Goal: Task Accomplishment & Management: Manage account settings

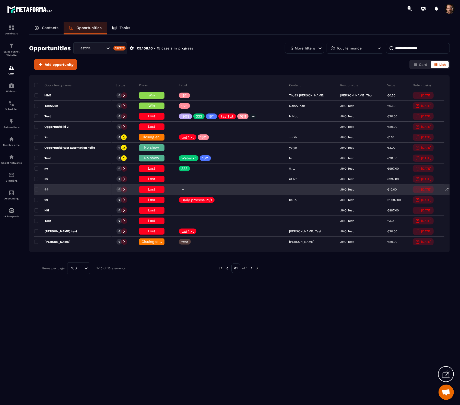
click at [185, 191] on icon at bounding box center [182, 189] width 3 height 3
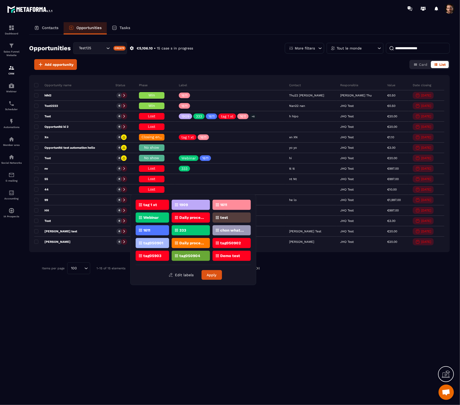
click at [155, 207] on div "tag 1 xt" at bounding box center [152, 205] width 33 height 10
click at [211, 277] on button "Apply" at bounding box center [211, 275] width 20 height 10
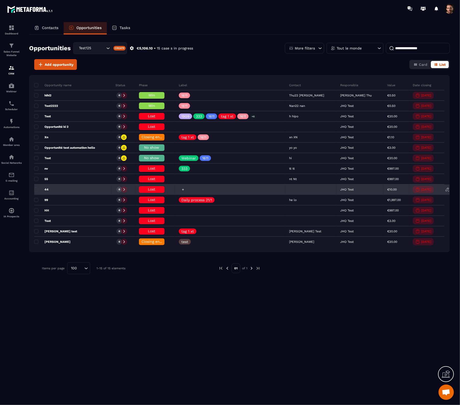
click at [186, 188] on div at bounding box center [183, 190] width 6 height 6
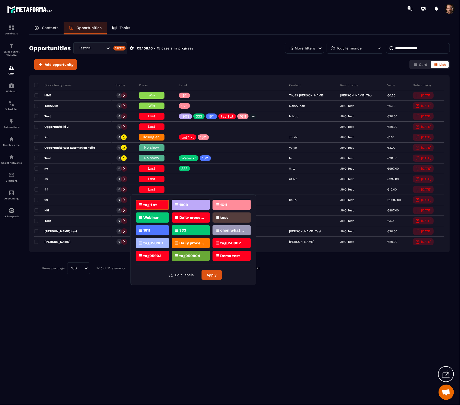
click at [233, 205] on div "1611" at bounding box center [231, 205] width 38 height 10
click at [216, 274] on button "Apply" at bounding box center [211, 275] width 20 height 10
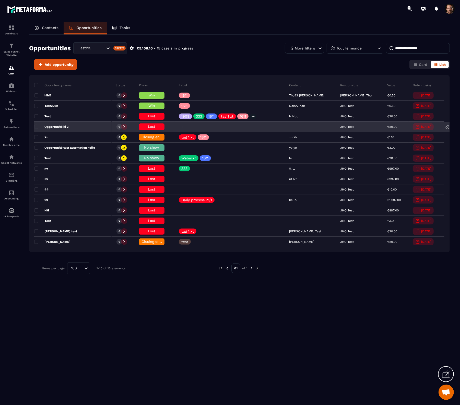
click at [186, 125] on div at bounding box center [183, 127] width 6 height 6
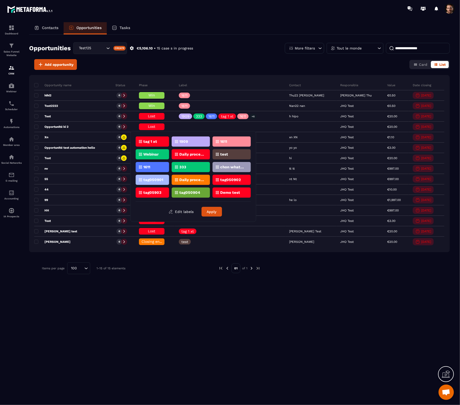
click at [149, 169] on div "1611" at bounding box center [152, 167] width 33 height 10
click at [210, 212] on button "Apply" at bounding box center [211, 212] width 20 height 10
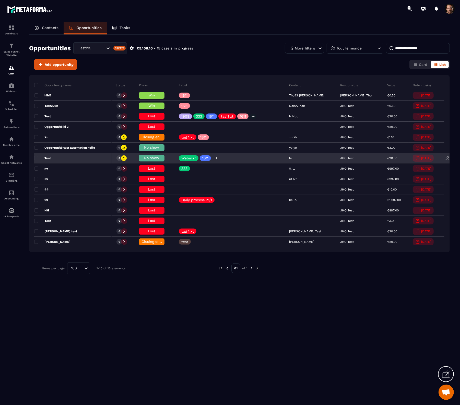
click at [218, 158] on icon at bounding box center [216, 158] width 3 height 3
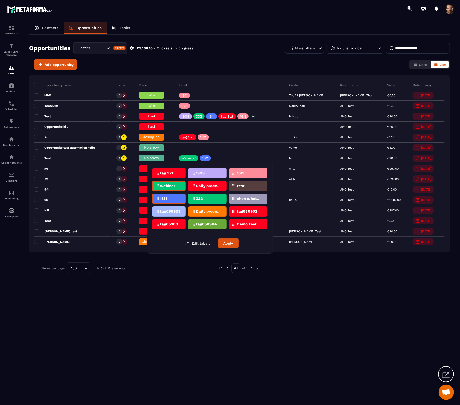
click at [211, 172] on div "1909" at bounding box center [207, 173] width 38 height 10
click at [226, 242] on button "Apply" at bounding box center [228, 244] width 20 height 10
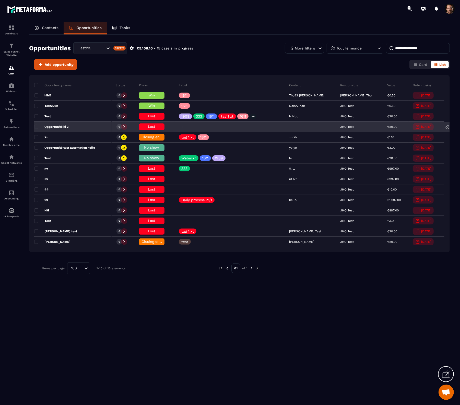
click at [185, 128] on icon at bounding box center [182, 126] width 3 height 3
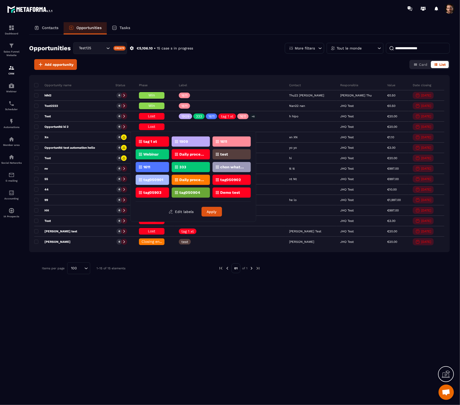
click at [191, 141] on div "1909" at bounding box center [191, 142] width 38 height 10
click at [209, 211] on button "Apply" at bounding box center [211, 212] width 20 height 10
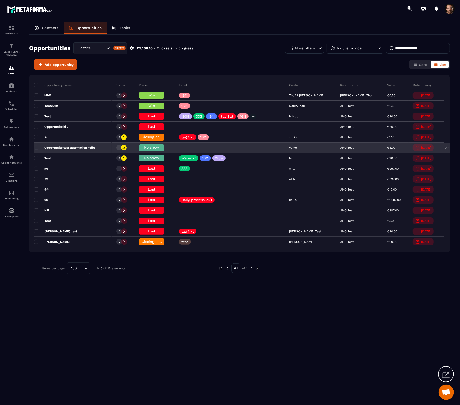
click at [185, 148] on icon at bounding box center [182, 147] width 3 height 3
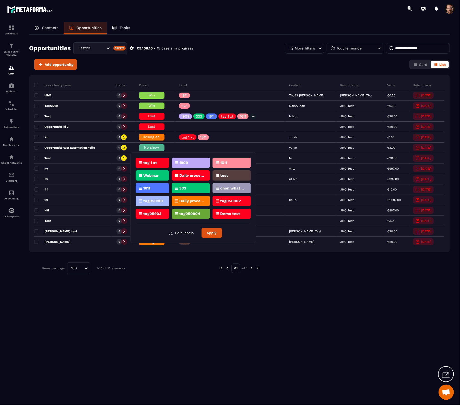
click at [151, 165] on div "tag 1 xt" at bounding box center [152, 163] width 33 height 10
click at [216, 233] on button "Apply" at bounding box center [211, 233] width 20 height 10
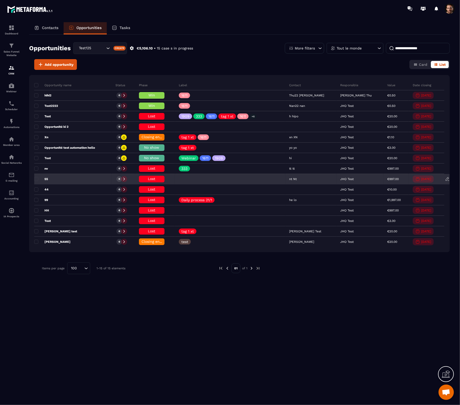
click at [155, 180] on span "Lost" at bounding box center [151, 179] width 7 height 4
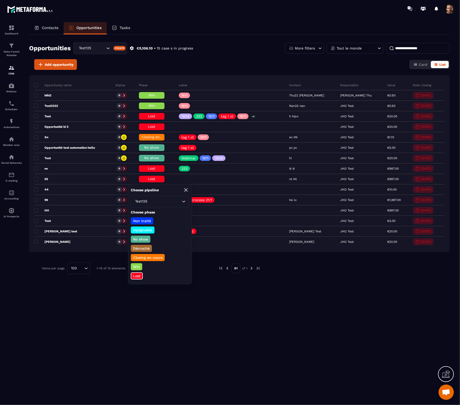
click at [186, 190] on icon at bounding box center [185, 190] width 3 height 3
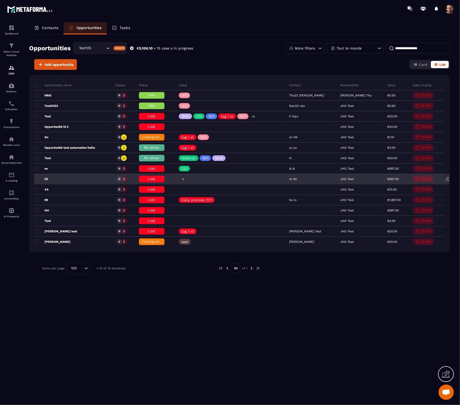
click at [185, 179] on icon at bounding box center [182, 179] width 3 height 3
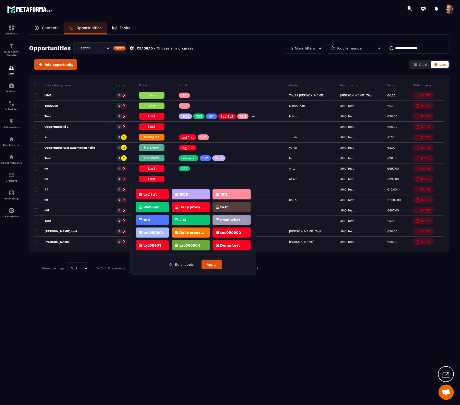
click at [148, 194] on p "tag 1 xt" at bounding box center [150, 195] width 14 height 4
click at [216, 265] on button "Apply" at bounding box center [211, 265] width 20 height 10
